Goal: Task Accomplishment & Management: Use online tool/utility

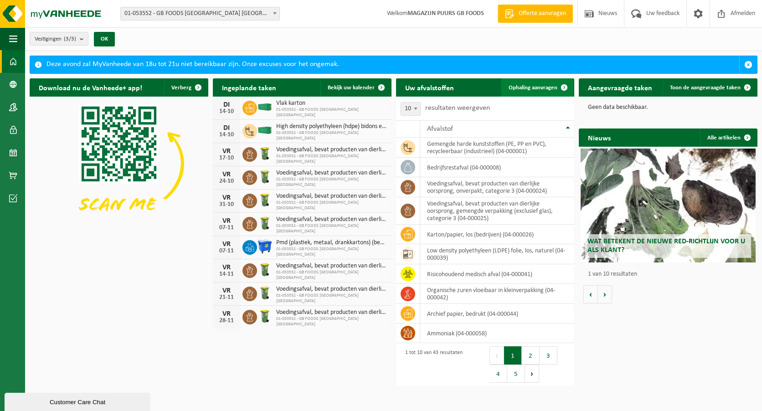
click at [552, 87] on span "Ophaling aanvragen" at bounding box center [532, 88] width 49 height 6
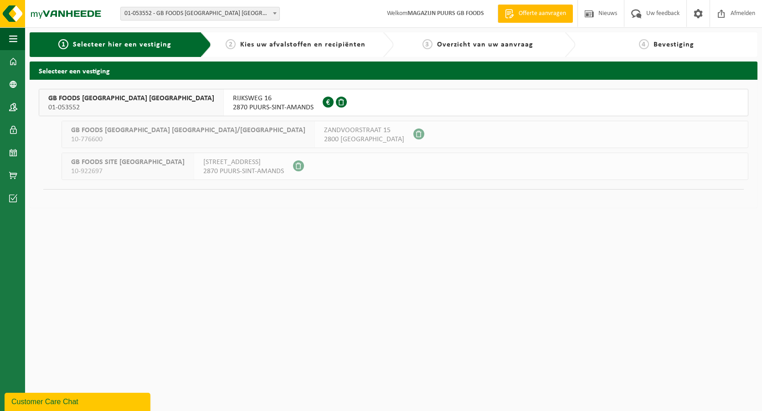
click at [93, 111] on span "01-053552" at bounding box center [131, 107] width 166 height 9
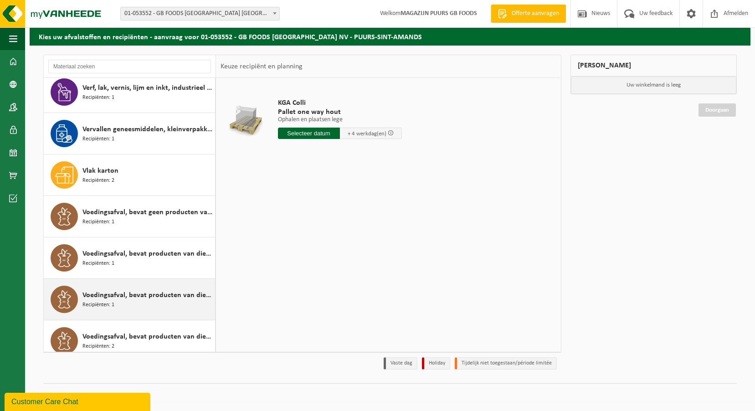
scroll to position [1426, 0]
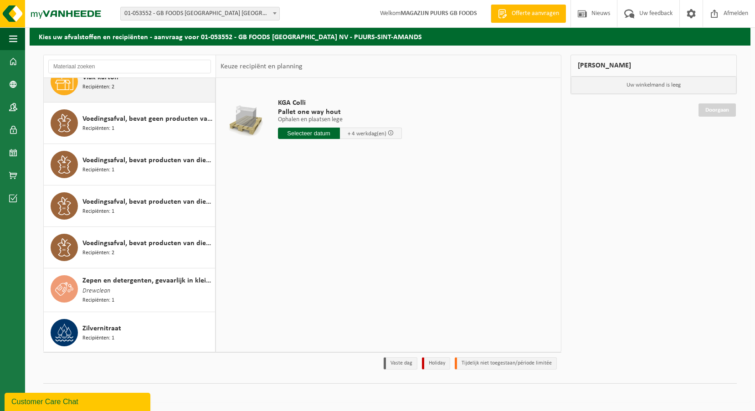
click at [144, 94] on div "Vlak karton Recipiënten: 2" at bounding box center [147, 81] width 130 height 27
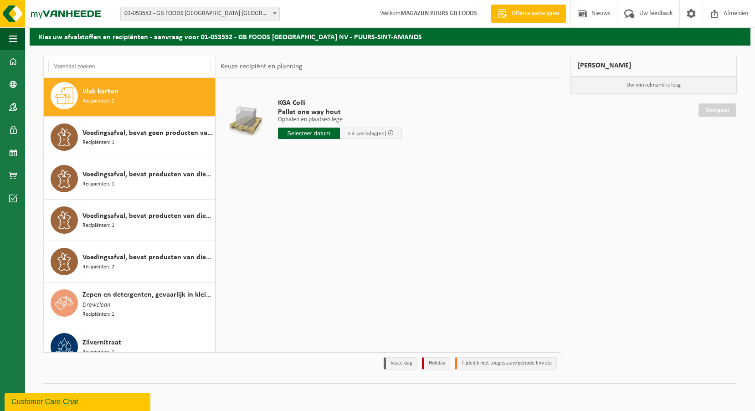
scroll to position [1410, 0]
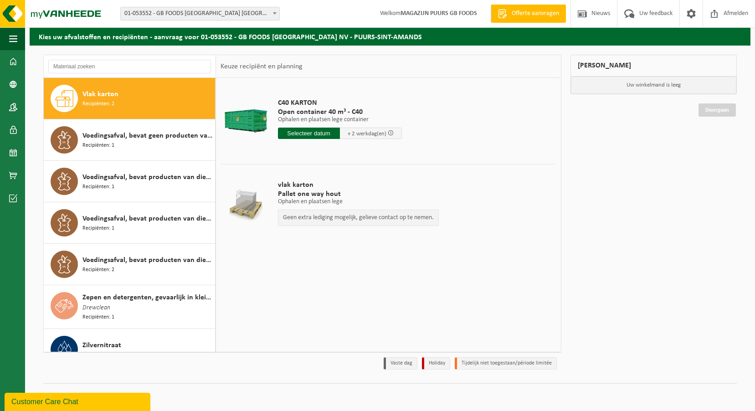
click at [308, 135] on input "text" at bounding box center [309, 133] width 62 height 11
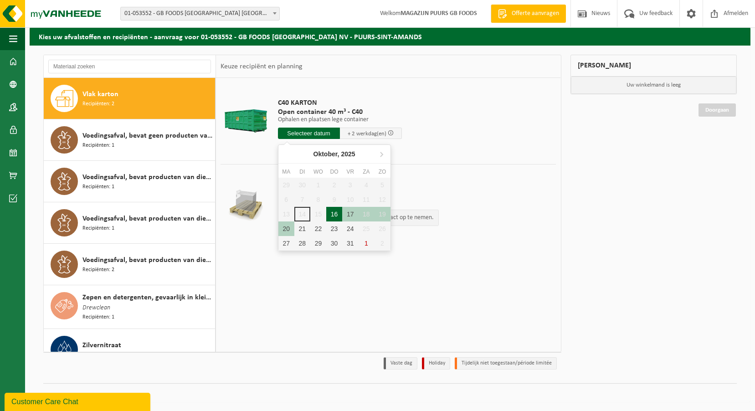
click at [331, 211] on div "16" at bounding box center [334, 214] width 16 height 15
type input "Van 2025-10-16"
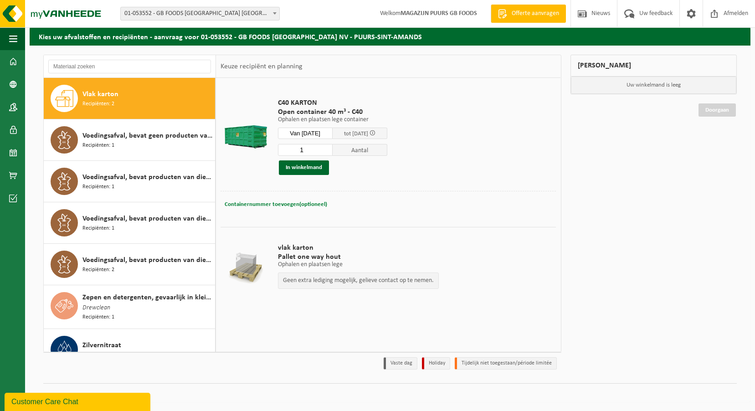
click at [286, 210] on button "Containernummer toevoegen(optioneel) Annuleren" at bounding box center [276, 204] width 104 height 13
type input "c40 005"
click at [321, 169] on button "In winkelmand" at bounding box center [304, 167] width 50 height 15
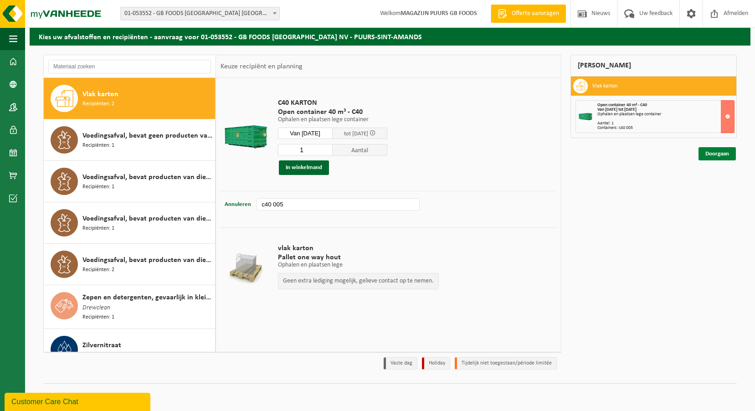
click at [705, 158] on link "Doorgaan" at bounding box center [716, 153] width 37 height 13
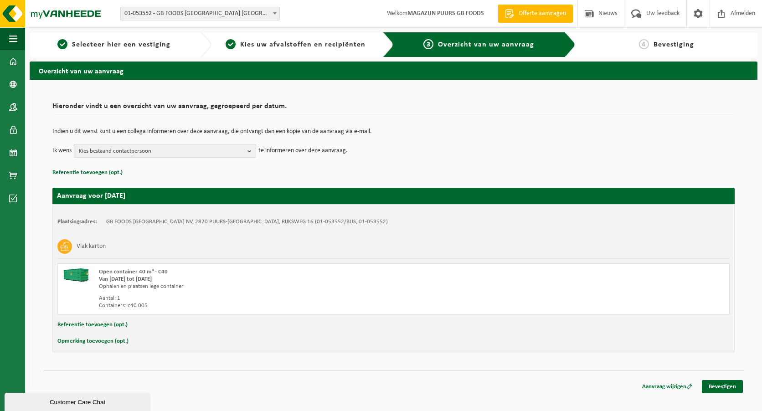
click at [210, 155] on span "Kies bestaand contactpersoon" at bounding box center [161, 151] width 165 height 14
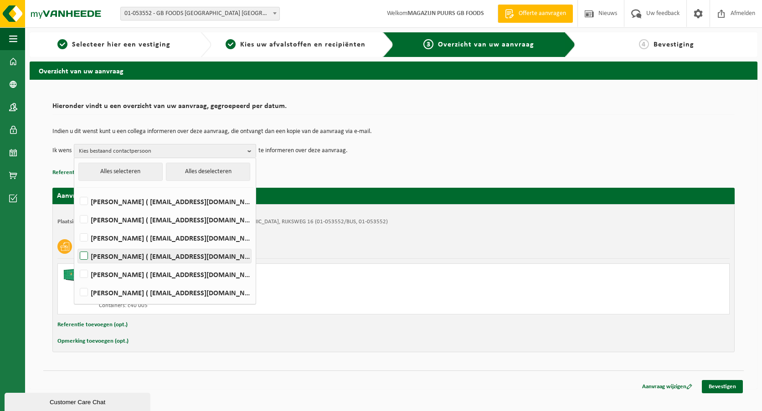
click at [164, 258] on label "Andre Reyniers ( andre_reyniers@thegbfoods.com )" at bounding box center [164, 256] width 173 height 14
click at [77, 245] on input "Andre Reyniers ( andre_reyniers@thegbfoods.com )" at bounding box center [76, 244] width 0 height 0
checkbox input "true"
click at [519, 119] on div "Hieronder vindt u een overzicht van uw aanvraag, gegroepeerd per datum. Indien …" at bounding box center [393, 138] width 682 height 81
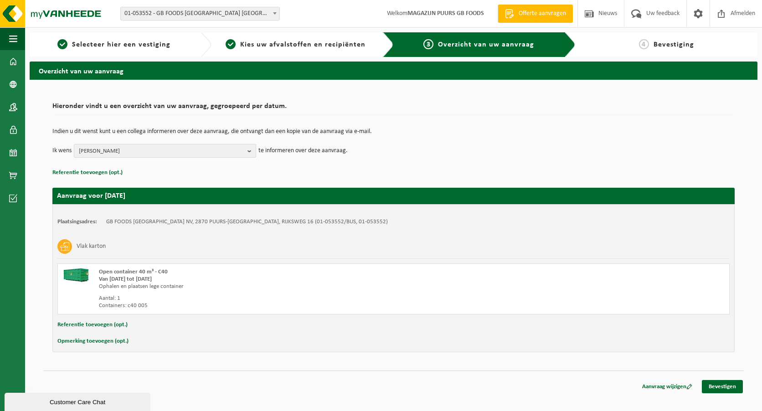
click at [220, 151] on span "Andre Reyniers" at bounding box center [161, 151] width 165 height 14
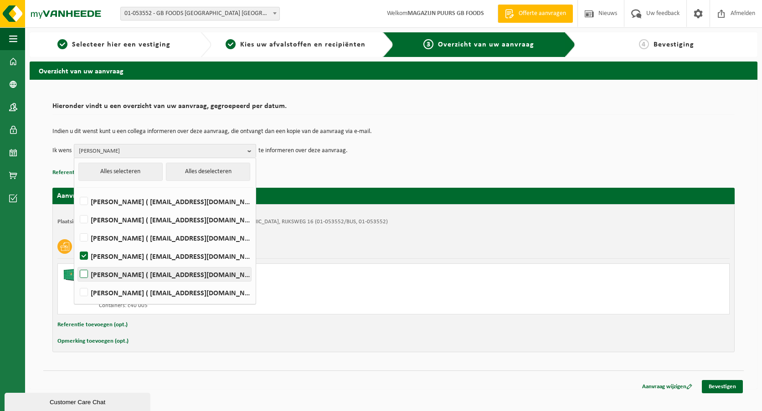
click at [139, 272] on label "Gunter Storms ( gunter_storms@thegbfoods.com )" at bounding box center [164, 274] width 173 height 14
click at [77, 263] on input "Gunter Storms ( gunter_storms@thegbfoods.com )" at bounding box center [76, 262] width 0 height 0
click at [138, 272] on label "Gunter Storms ( gunter_storms@thegbfoods.com )" at bounding box center [164, 274] width 173 height 14
click at [77, 263] on input "Gunter Storms ( gunter_storms@thegbfoods.com )" at bounding box center [76, 262] width 0 height 0
checkbox input "false"
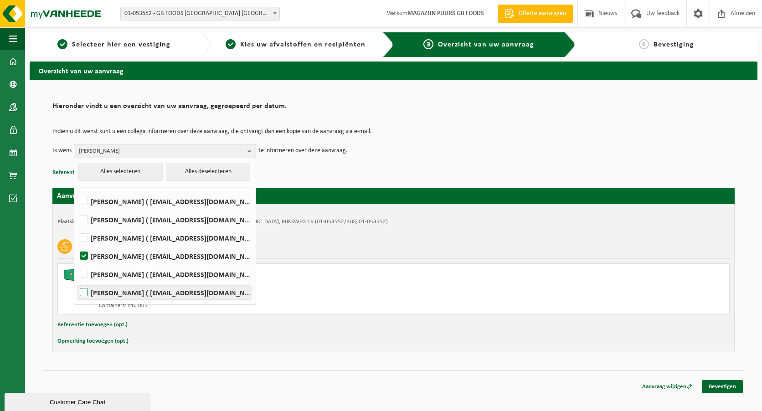
click at [130, 289] on label "Said Tizi ( said_tizi@thegbfoods.com )" at bounding box center [164, 293] width 173 height 14
click at [77, 281] on input "Said Tizi ( said_tizi@thegbfoods.com )" at bounding box center [76, 281] width 0 height 0
checkbox input "true"
drag, startPoint x: 477, startPoint y: 113, endPoint x: 482, endPoint y: 119, distance: 7.2
click at [480, 115] on div "Hieronder vindt u een overzicht van uw aanvraag, gegroepeerd per datum. Indien …" at bounding box center [393, 138] width 682 height 81
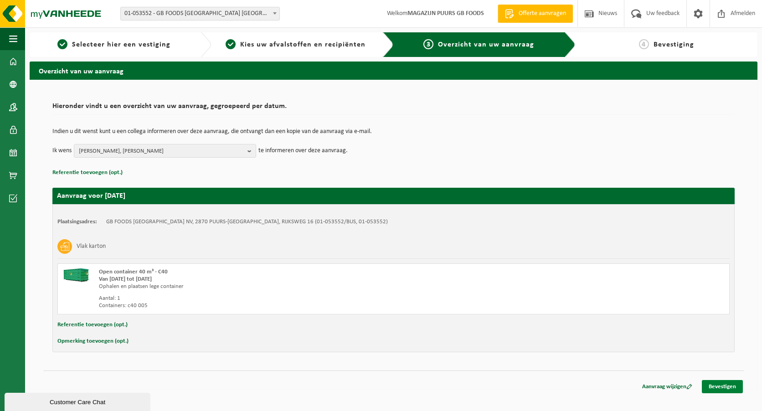
click at [714, 390] on link "Bevestigen" at bounding box center [722, 386] width 41 height 13
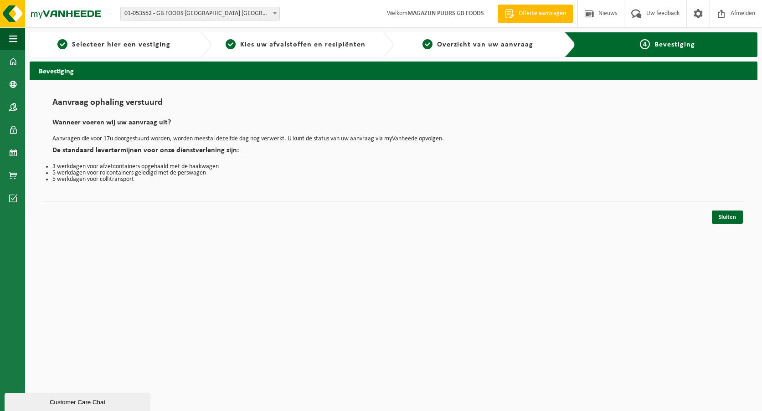
click at [727, 210] on div "Sluiten" at bounding box center [393, 206] width 700 height 10
click at [722, 217] on link "Sluiten" at bounding box center [727, 216] width 31 height 13
